Goal: Check status

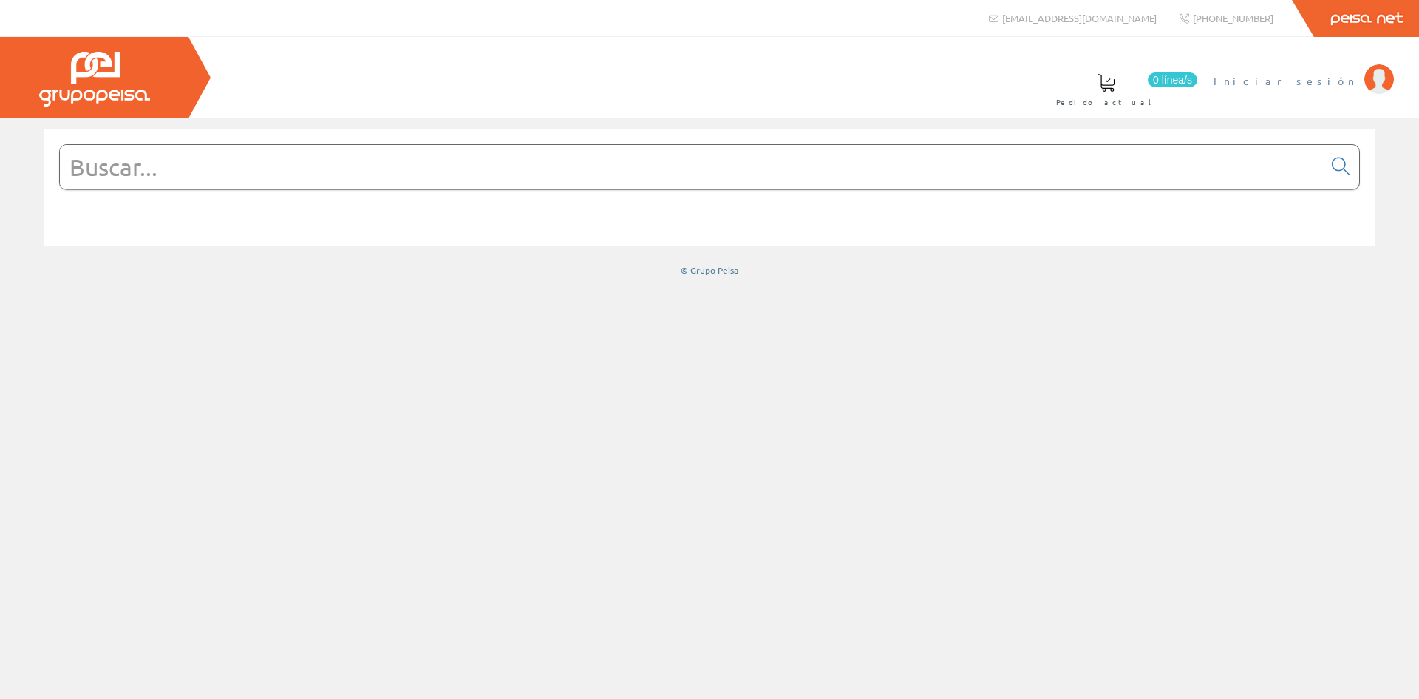
click at [703, 81] on span "Iniciar sesión" at bounding box center [1285, 80] width 143 height 15
click at [1336, 74] on span "INSBE S.L." at bounding box center [1302, 80] width 110 height 15
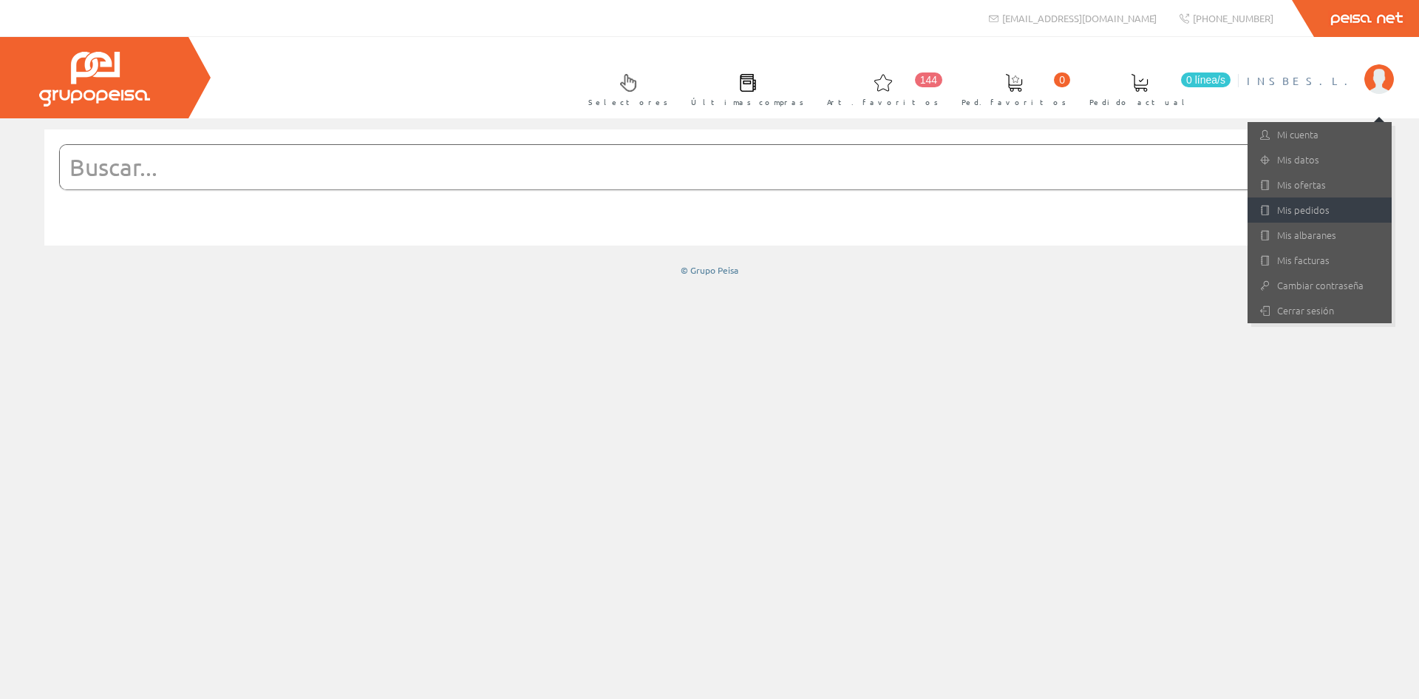
click at [1309, 208] on link "Mis pedidos" at bounding box center [1320, 209] width 144 height 25
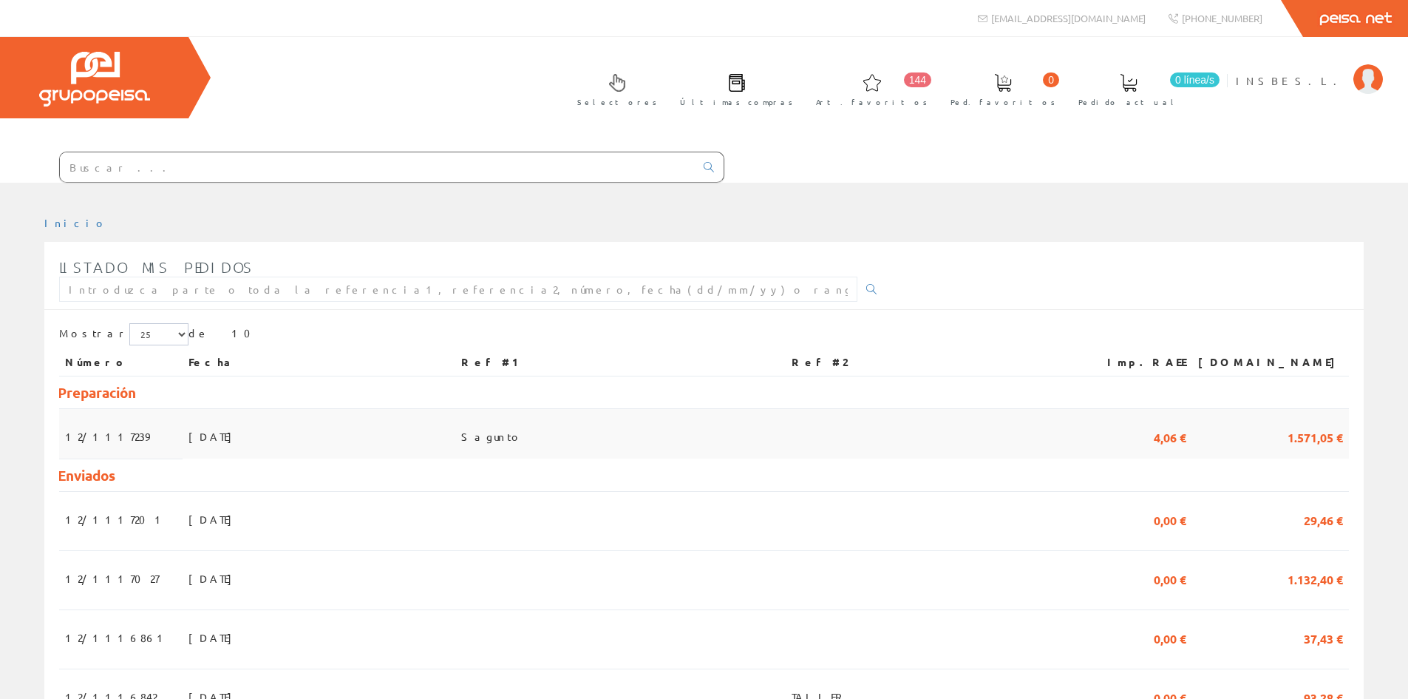
click at [189, 435] on span "[DATE]" at bounding box center [214, 436] width 51 height 25
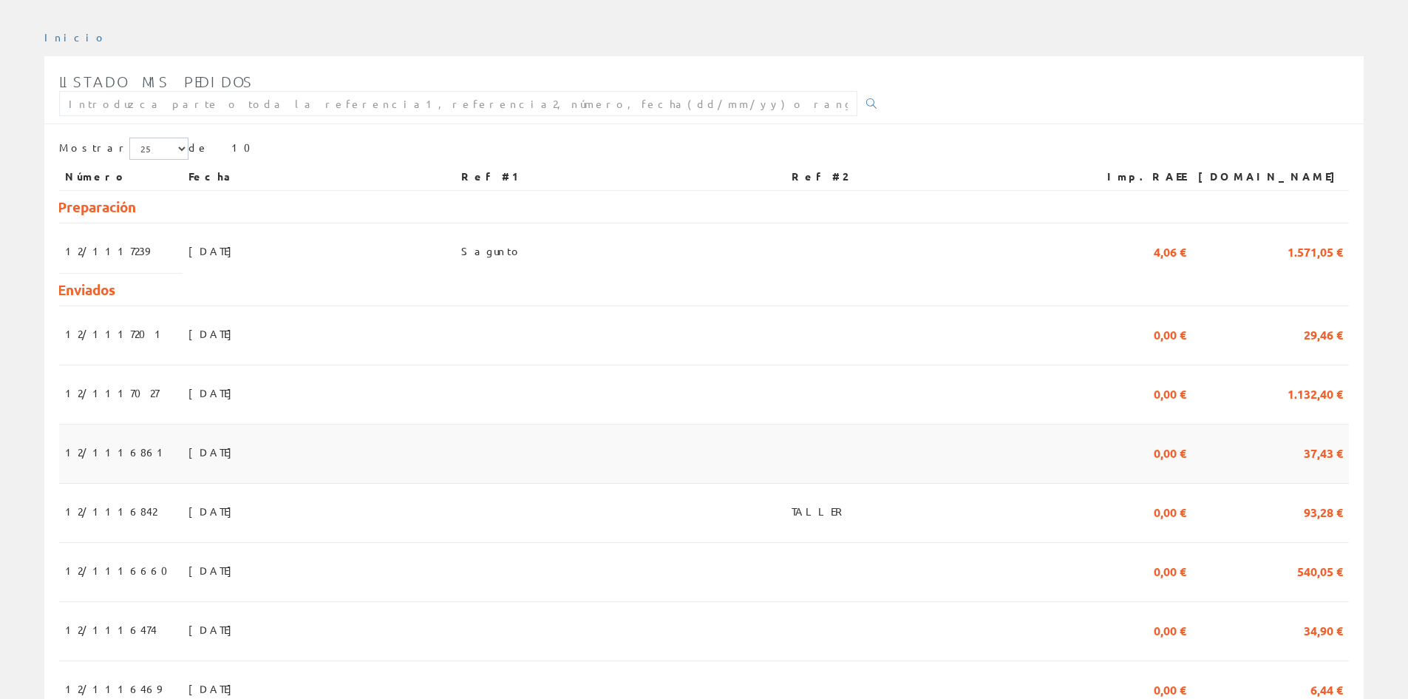
scroll to position [222, 0]
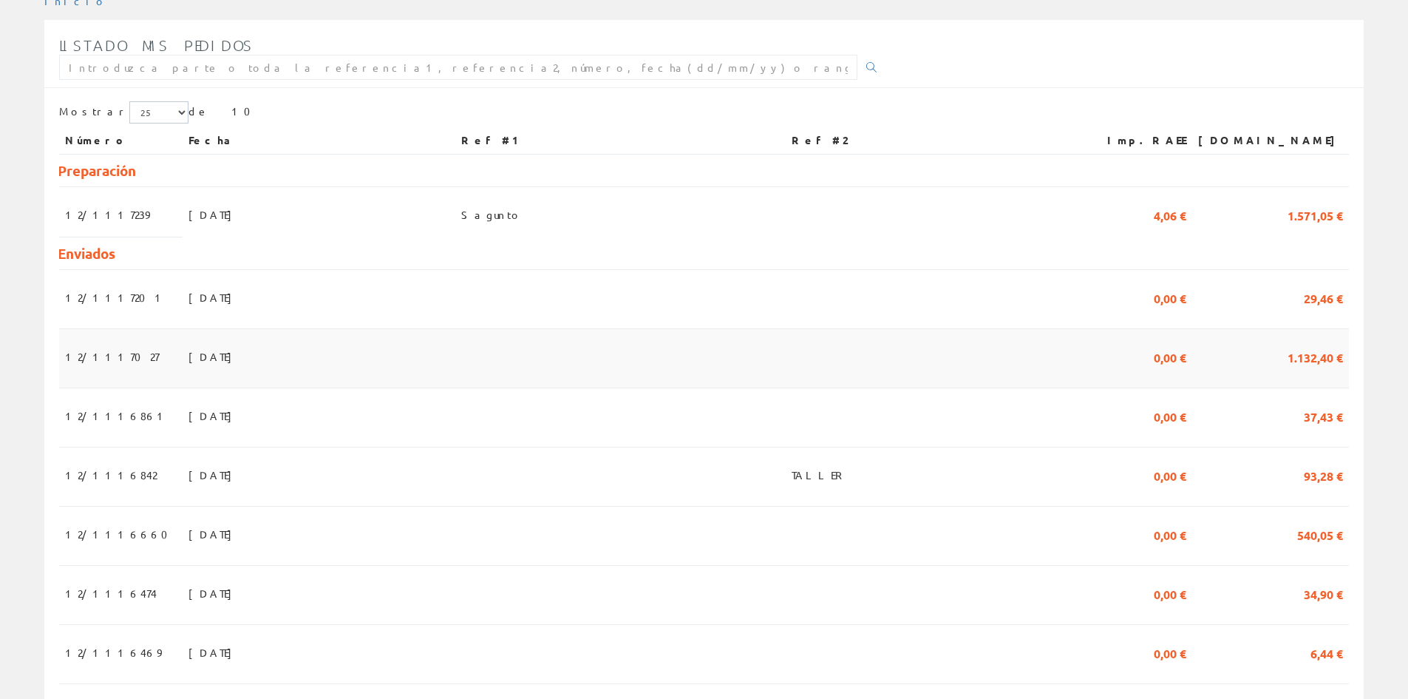
click at [189, 359] on span "[DATE]" at bounding box center [214, 356] width 51 height 25
